Goal: Transaction & Acquisition: Purchase product/service

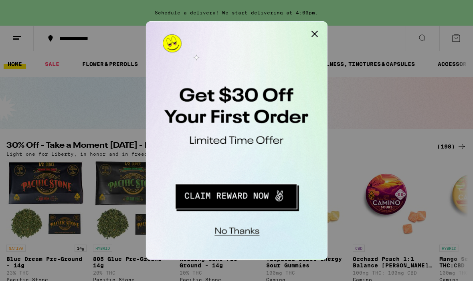
click at [249, 27] on button "Close Modal" at bounding box center [247, 29] width 16 height 16
